Goal: Task Accomplishment & Management: Complete application form

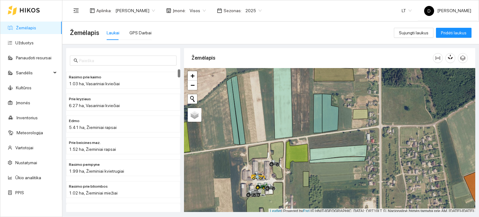
scroll to position [2, 0]
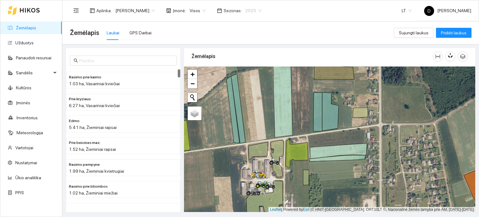
click at [260, 10] on span "2025" at bounding box center [253, 10] width 16 height 9
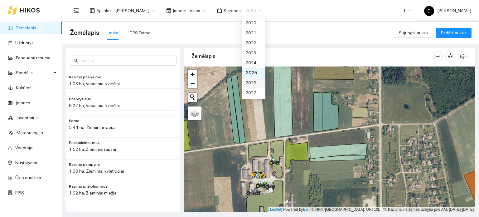
click at [251, 81] on div "2026" at bounding box center [254, 82] width 16 height 7
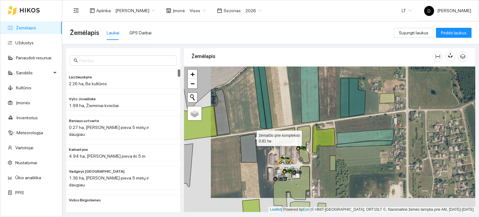
drag, startPoint x: 246, startPoint y: 139, endPoint x: 272, endPoint y: 111, distance: 38.2
click at [257, 134] on icon at bounding box center [248, 148] width 17 height 28
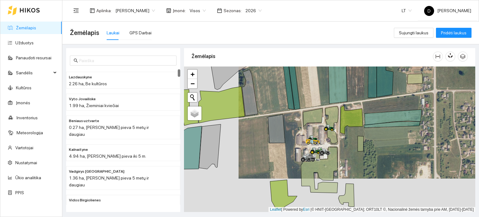
drag, startPoint x: 267, startPoint y: 87, endPoint x: 283, endPoint y: 173, distance: 87.7
click at [283, 173] on div at bounding box center [329, 139] width 291 height 146
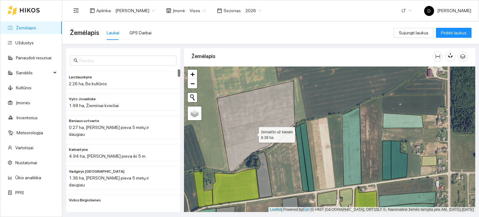
click at [253, 133] on icon at bounding box center [256, 126] width 78 height 91
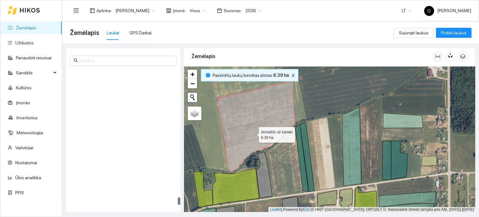
scroll to position [2260, 0]
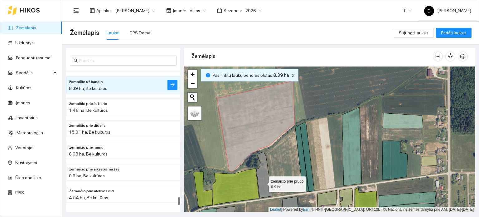
click at [263, 182] on icon at bounding box center [264, 175] width 16 height 46
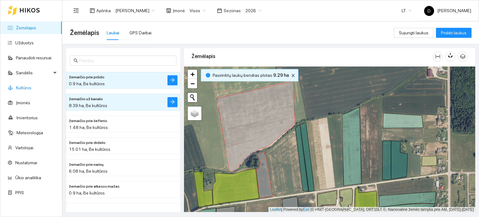
click at [32, 85] on link "Kultūros" at bounding box center [24, 87] width 16 height 5
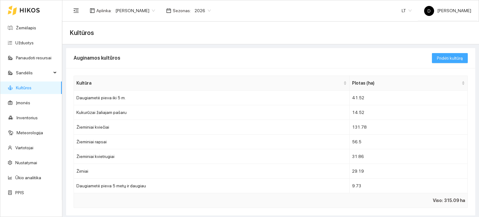
click at [454, 57] on span "Pridėti kultūrą" at bounding box center [450, 58] width 26 height 7
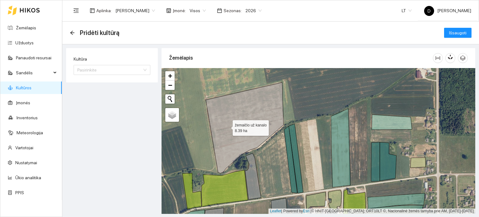
click at [227, 126] on icon at bounding box center [245, 127] width 78 height 91
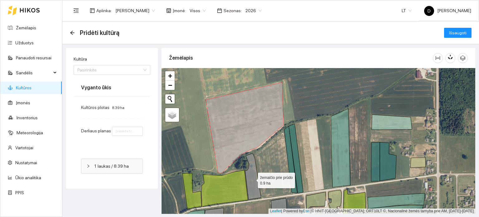
click at [253, 185] on icon at bounding box center [253, 176] width 16 height 46
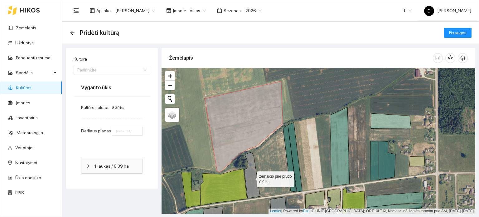
click at [251, 174] on icon at bounding box center [252, 175] width 16 height 46
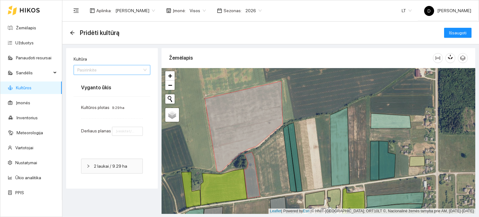
click at [130, 70] on input "Kultūra" at bounding box center [109, 69] width 65 height 9
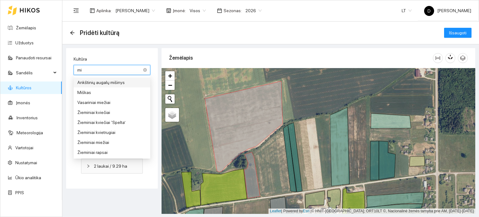
type input "mie"
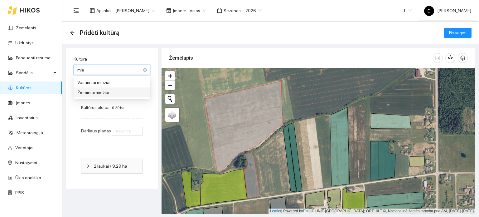
click at [111, 93] on div "Žieminiai miežiai" at bounding box center [111, 92] width 69 height 7
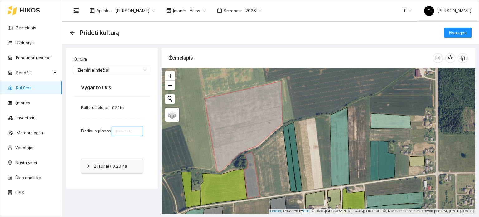
click at [122, 132] on input "number" at bounding box center [127, 131] width 31 height 9
click at [137, 128] on input "1" at bounding box center [127, 131] width 31 height 9
click at [137, 128] on input "2" at bounding box center [127, 131] width 31 height 9
click at [138, 128] on input "3" at bounding box center [127, 131] width 31 height 9
click at [138, 128] on input "4" at bounding box center [127, 131] width 31 height 9
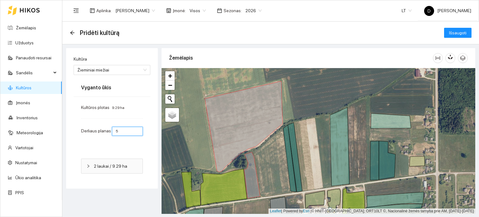
click at [138, 128] on input "5" at bounding box center [127, 131] width 31 height 9
click at [138, 128] on input "6" at bounding box center [127, 131] width 31 height 9
type input "5"
click at [135, 133] on input "5" at bounding box center [127, 131] width 31 height 9
click at [457, 33] on span "Išsaugoti" at bounding box center [457, 32] width 17 height 7
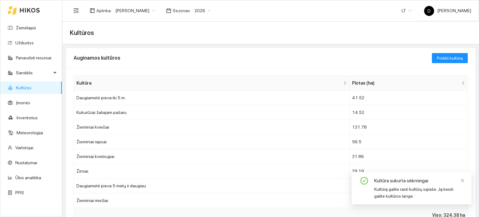
click at [31, 11] on icon at bounding box center [30, 10] width 20 height 5
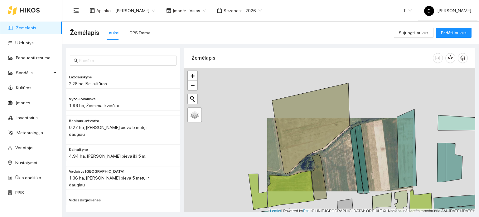
scroll to position [2, 0]
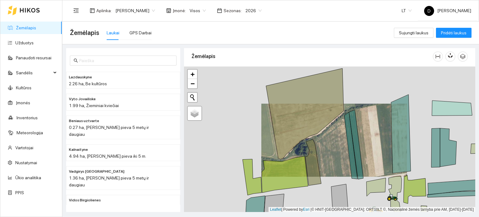
drag, startPoint x: 329, startPoint y: 176, endPoint x: 285, endPoint y: 81, distance: 104.1
click at [285, 81] on div at bounding box center [329, 139] width 291 height 146
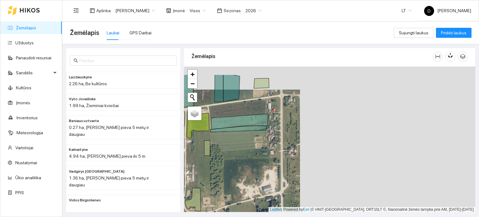
drag, startPoint x: 420, startPoint y: 143, endPoint x: 225, endPoint y: 169, distance: 197.3
click at [226, 169] on div at bounding box center [329, 139] width 291 height 146
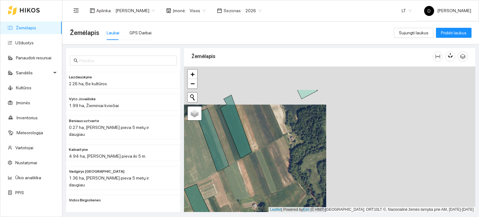
drag, startPoint x: 365, startPoint y: 146, endPoint x: 259, endPoint y: 176, distance: 109.9
click at [259, 176] on div at bounding box center [329, 139] width 291 height 146
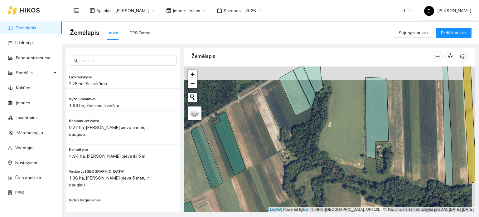
drag, startPoint x: 329, startPoint y: 99, endPoint x: 310, endPoint y: 158, distance: 61.3
click at [311, 157] on div at bounding box center [329, 139] width 291 height 146
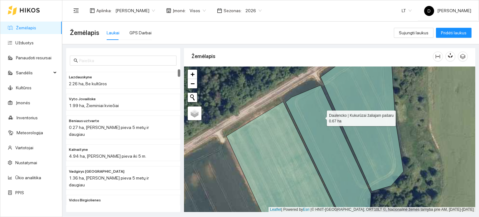
click at [321, 116] on icon at bounding box center [328, 156] width 85 height 142
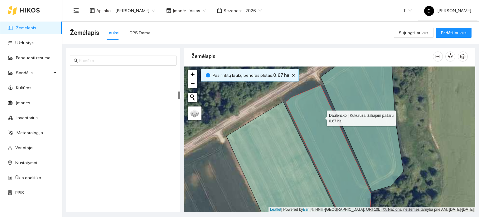
scroll to position [392, 0]
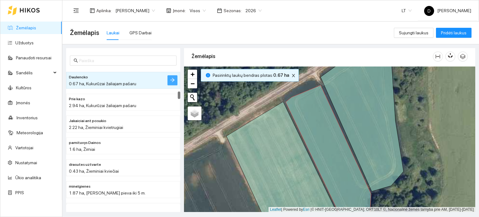
click at [173, 81] on icon "arrow-right" at bounding box center [172, 80] width 4 height 4
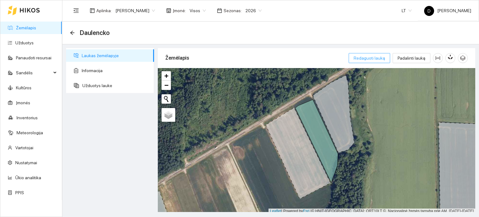
click at [373, 58] on span "Redaguoti lauką" at bounding box center [370, 58] width 32 height 7
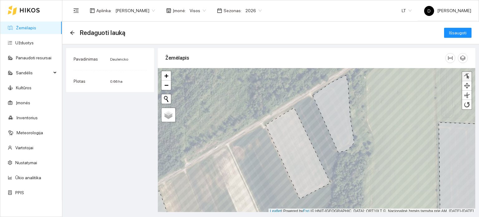
click at [468, 75] on div at bounding box center [467, 76] width 6 height 6
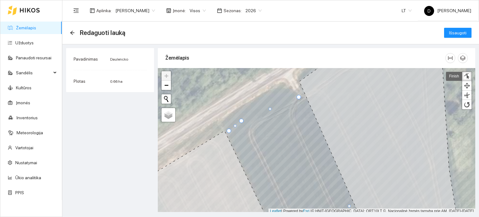
scroll to position [2, 0]
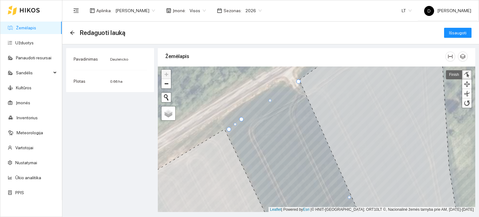
drag, startPoint x: 299, startPoint y: 96, endPoint x: 299, endPoint y: 82, distance: 14.3
click at [299, 82] on div at bounding box center [298, 81] width 4 height 4
drag, startPoint x: 269, startPoint y: 99, endPoint x: 283, endPoint y: 90, distance: 16.2
click at [283, 90] on div at bounding box center [283, 91] width 3 height 3
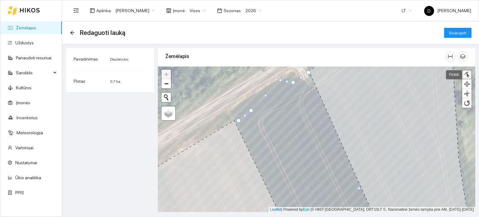
drag, startPoint x: 272, startPoint y: 95, endPoint x: 280, endPoint y: 80, distance: 17.9
click at [280, 80] on div at bounding box center [280, 80] width 3 height 3
drag, startPoint x: 293, startPoint y: 81, endPoint x: 293, endPoint y: 77, distance: 4.1
click at [293, 77] on div at bounding box center [293, 78] width 4 height 4
drag, startPoint x: 238, startPoint y: 119, endPoint x: 230, endPoint y: 110, distance: 12.1
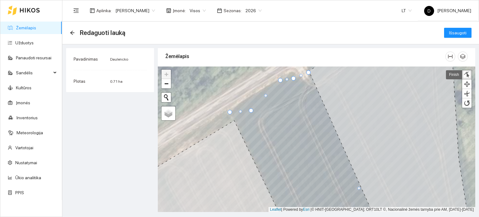
click at [230, 110] on div at bounding box center [230, 112] width 4 height 4
drag, startPoint x: 251, startPoint y: 108, endPoint x: 247, endPoint y: 96, distance: 12.6
click at [247, 96] on div at bounding box center [247, 98] width 4 height 4
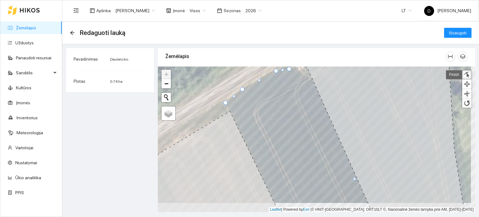
drag, startPoint x: 240, startPoint y: 133, endPoint x: 215, endPoint y: 83, distance: 56.1
click at [215, 111] on icon at bounding box center [201, 164] width 160 height 106
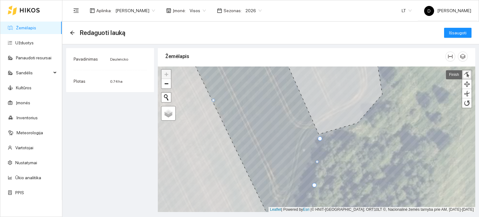
click at [321, 137] on div at bounding box center [320, 138] width 4 height 4
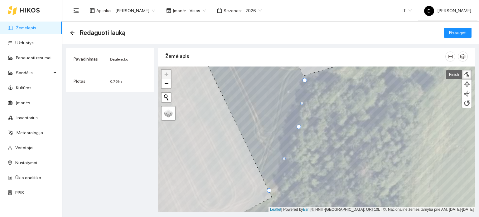
drag, startPoint x: 273, startPoint y: 195, endPoint x: 269, endPoint y: 191, distance: 5.4
click at [269, 191] on div at bounding box center [269, 190] width 4 height 4
drag, startPoint x: 285, startPoint y: 157, endPoint x: 278, endPoint y: 186, distance: 29.9
click at [277, 186] on div at bounding box center [276, 187] width 3 height 3
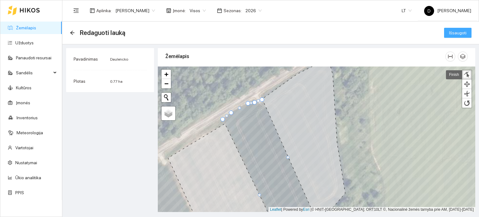
click at [456, 36] on span "Išsaugoti" at bounding box center [457, 32] width 17 height 7
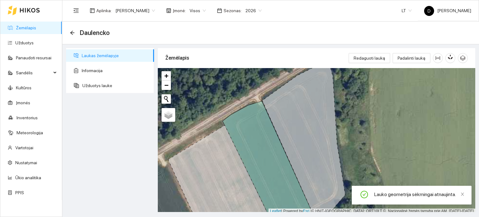
scroll to position [2, 0]
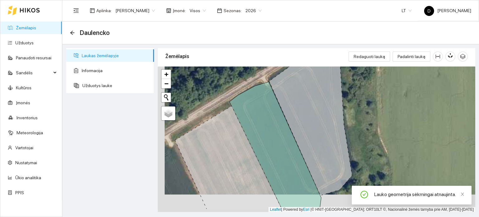
drag, startPoint x: 303, startPoint y: 136, endPoint x: 319, endPoint y: 99, distance: 40.6
click at [319, 99] on icon at bounding box center [310, 118] width 83 height 155
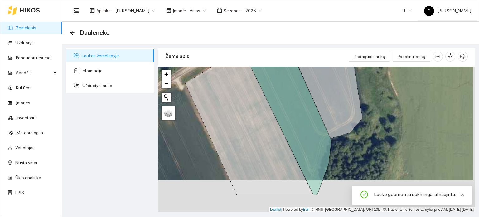
drag, startPoint x: 245, startPoint y: 142, endPoint x: 249, endPoint y: 86, distance: 56.6
click at [247, 90] on icon at bounding box center [249, 122] width 128 height 146
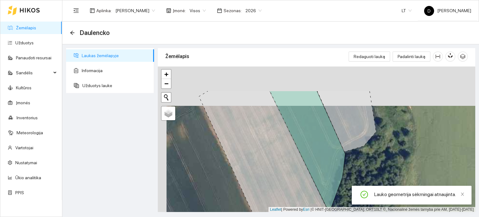
drag, startPoint x: 241, startPoint y: 116, endPoint x: 260, endPoint y: 176, distance: 62.6
click at [258, 173] on icon at bounding box center [264, 167] width 130 height 153
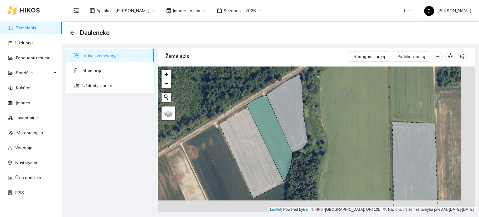
drag, startPoint x: 390, startPoint y: 166, endPoint x: 335, endPoint y: 127, distance: 67.2
click at [334, 125] on div at bounding box center [317, 139] width 318 height 146
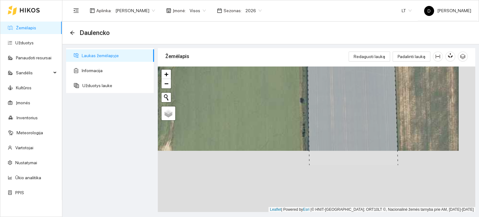
drag, startPoint x: 346, startPoint y: 118, endPoint x: 340, endPoint y: 96, distance: 22.6
click at [340, 96] on icon at bounding box center [352, 77] width 91 height 175
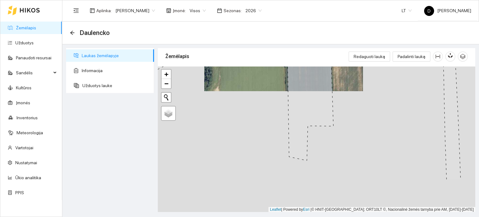
drag, startPoint x: 295, startPoint y: 160, endPoint x: 280, endPoint y: 109, distance: 52.6
click at [280, 109] on div at bounding box center [317, 139] width 318 height 146
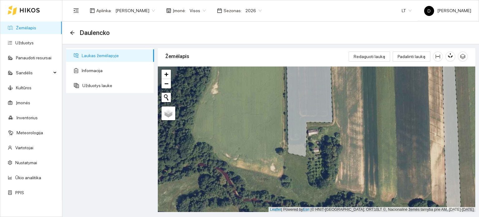
click at [301, 135] on icon at bounding box center [310, 103] width 46 height 105
click at [25, 10] on icon at bounding box center [30, 10] width 20 height 4
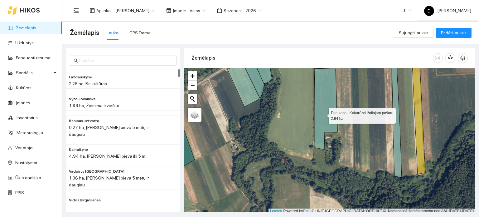
scroll to position [2, 0]
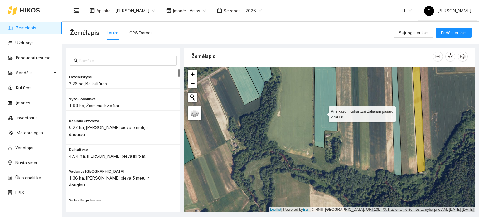
click at [323, 114] on icon at bounding box center [325, 107] width 23 height 81
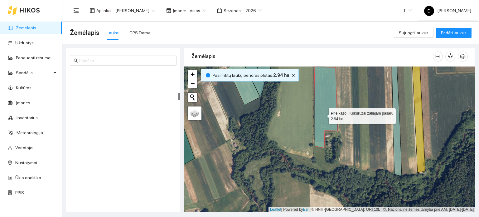
scroll to position [414, 0]
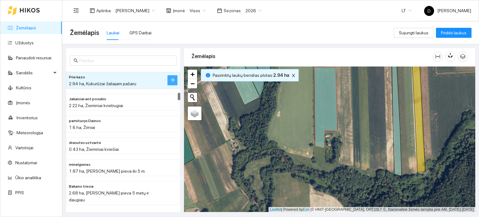
click at [175, 78] on icon "arrow-right" at bounding box center [172, 79] width 5 height 5
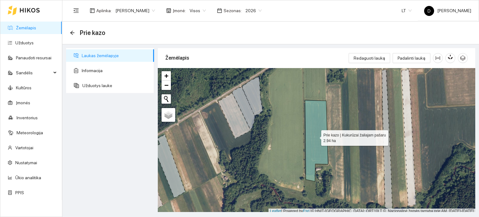
scroll to position [2, 0]
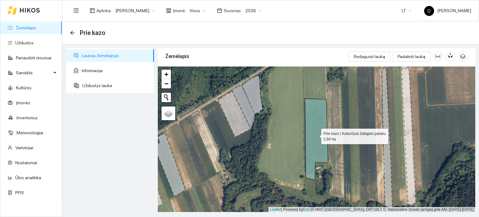
click at [323, 141] on icon at bounding box center [316, 139] width 23 height 81
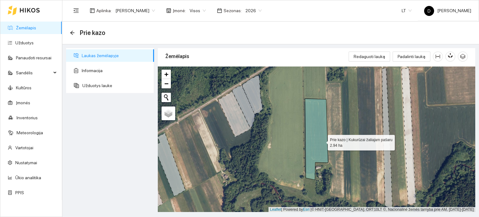
click at [322, 141] on icon at bounding box center [316, 139] width 23 height 81
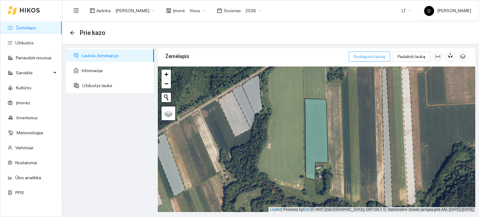
click at [369, 56] on span "Redaguoti lauką" at bounding box center [370, 56] width 32 height 7
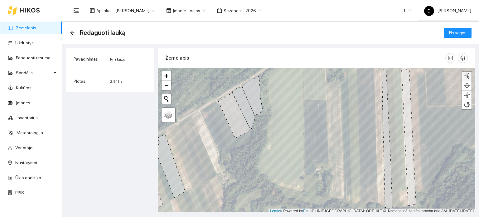
click at [467, 75] on div at bounding box center [467, 76] width 6 height 6
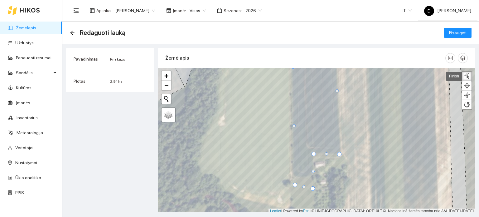
scroll to position [2, 0]
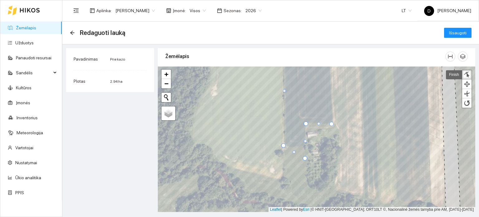
drag, startPoint x: 287, startPoint y: 154, endPoint x: 284, endPoint y: 145, distance: 9.8
click at [284, 145] on div at bounding box center [283, 145] width 4 height 4
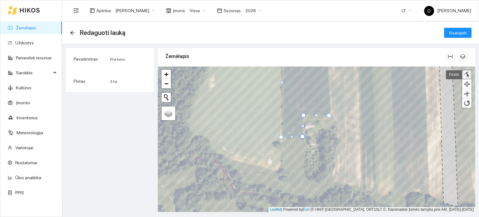
drag, startPoint x: 301, startPoint y: 149, endPoint x: 301, endPoint y: 136, distance: 13.4
click at [301, 136] on div at bounding box center [302, 136] width 4 height 4
click at [280, 136] on div at bounding box center [281, 137] width 4 height 4
click at [281, 136] on div at bounding box center [282, 137] width 4 height 4
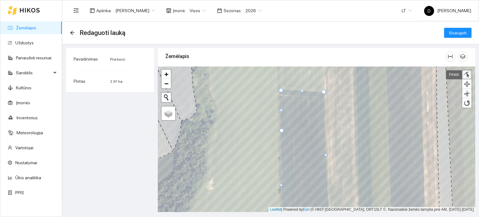
click at [281, 130] on div at bounding box center [281, 130] width 4 height 4
click at [459, 33] on span "Išsaugoti" at bounding box center [457, 32] width 17 height 7
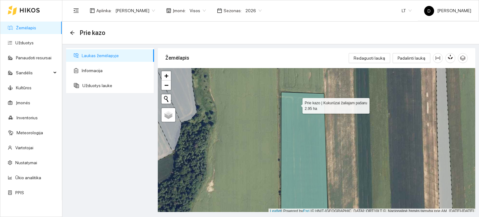
scroll to position [2, 0]
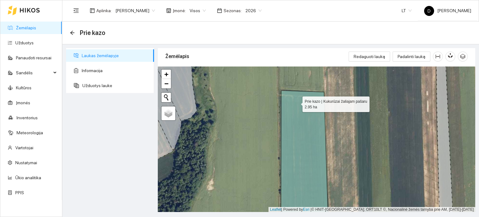
click at [297, 104] on icon at bounding box center [304, 158] width 47 height 137
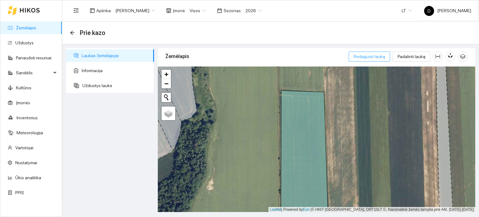
click at [375, 57] on span "Redaguoti lauką" at bounding box center [370, 56] width 32 height 7
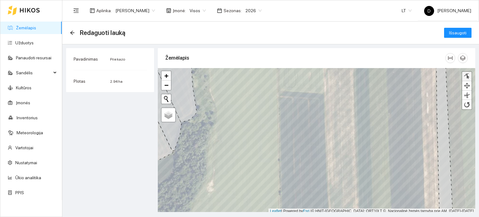
click at [468, 77] on div at bounding box center [467, 76] width 6 height 6
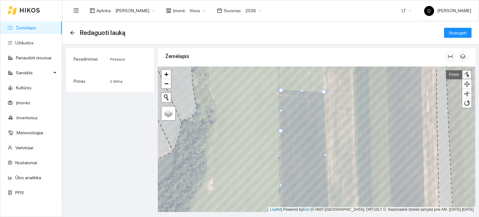
click at [281, 91] on div at bounding box center [281, 90] width 4 height 4
click at [279, 91] on div at bounding box center [280, 90] width 4 height 4
click at [456, 32] on span "Išsaugoti" at bounding box center [457, 32] width 17 height 7
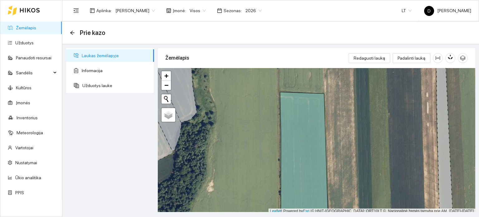
click at [29, 12] on icon at bounding box center [30, 10] width 20 height 5
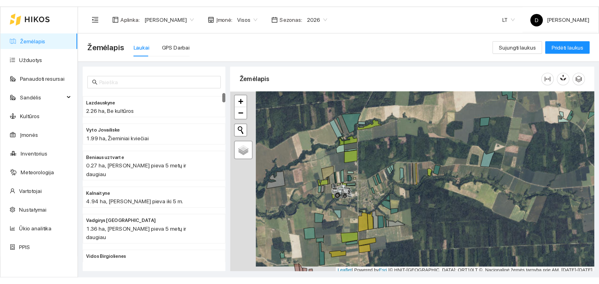
scroll to position [2, 0]
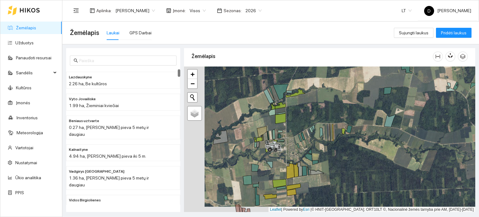
drag, startPoint x: 260, startPoint y: 158, endPoint x: 282, endPoint y: 151, distance: 23.5
click at [282, 151] on div at bounding box center [329, 139] width 291 height 146
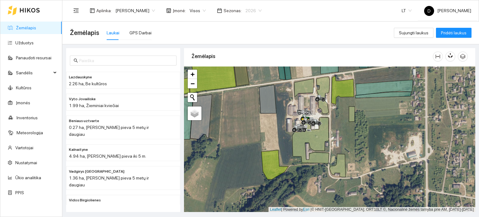
click at [260, 10] on span "2026" at bounding box center [253, 10] width 16 height 9
click at [252, 73] on div "2025" at bounding box center [254, 72] width 16 height 7
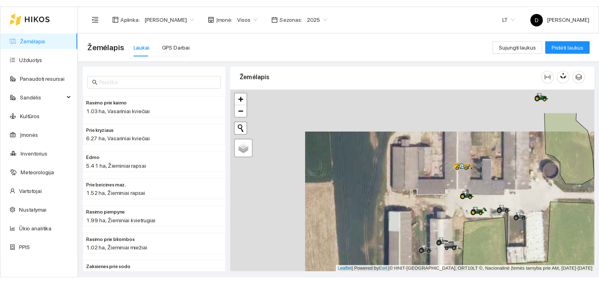
scroll to position [2, 0]
